Goal: Task Accomplishment & Management: Manage account settings

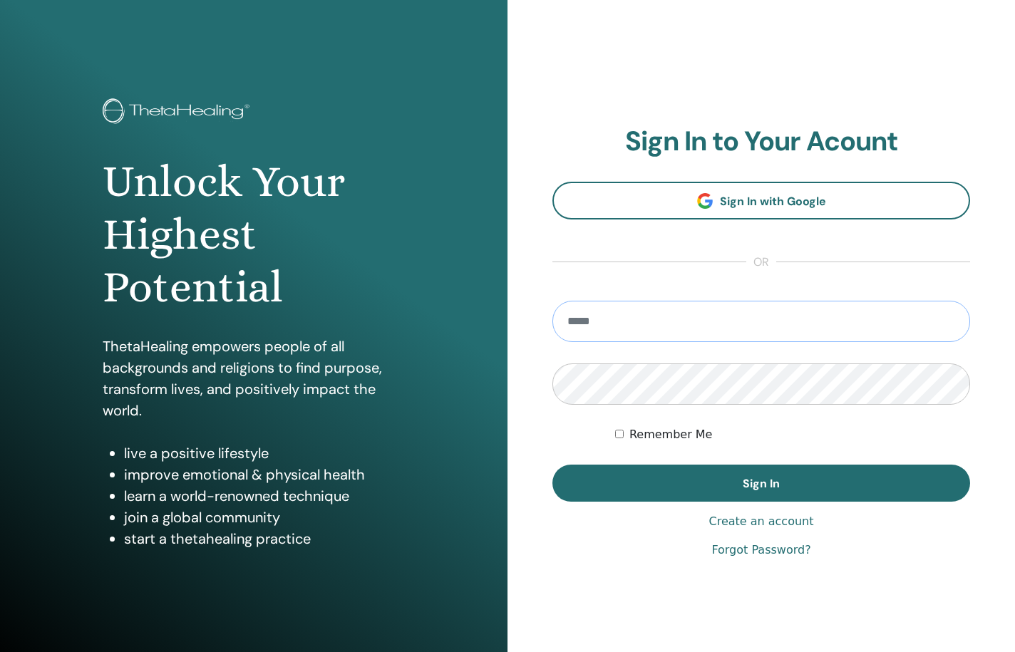
type input "**********"
click at [761, 483] on button "Sign In" at bounding box center [762, 483] width 418 height 37
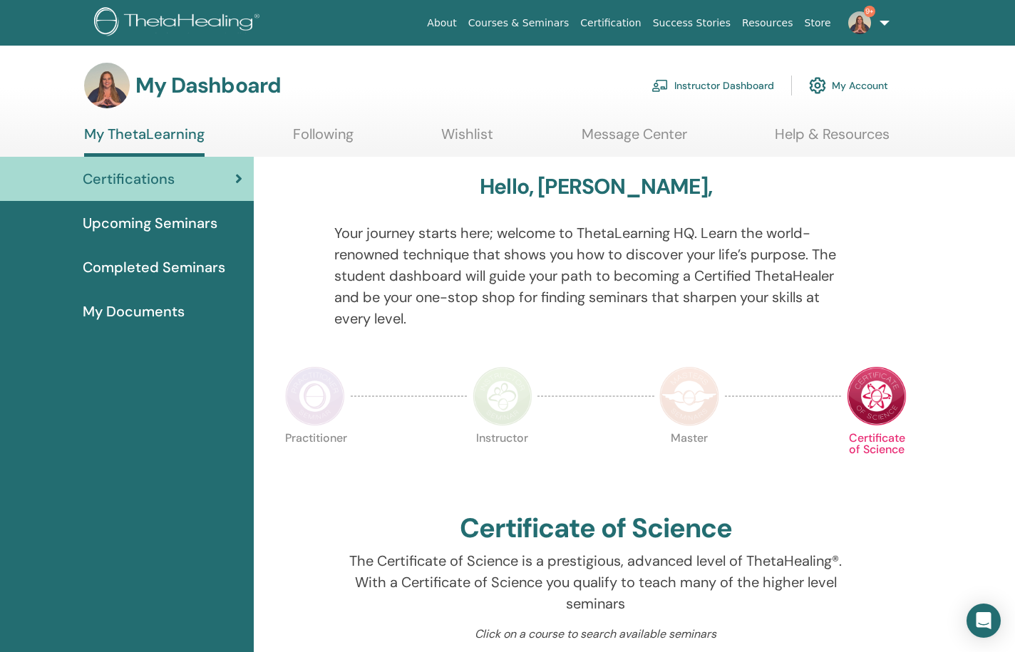
click at [863, 88] on link "My Account" at bounding box center [848, 85] width 79 height 31
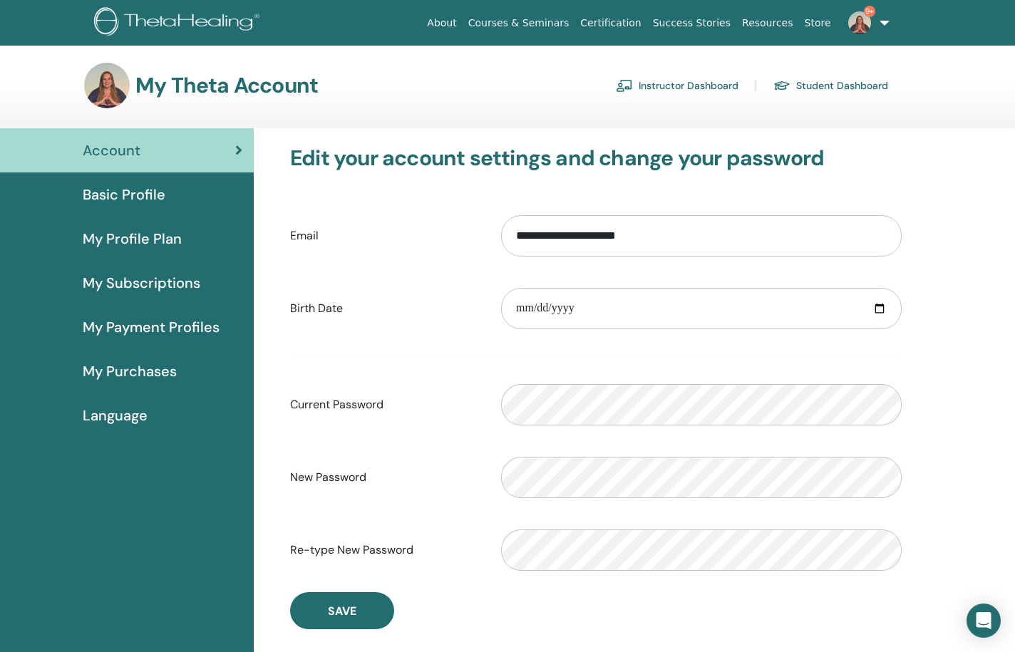
click at [130, 241] on span "My Profile Plan" at bounding box center [132, 238] width 99 height 21
